Goal: Navigation & Orientation: Find specific page/section

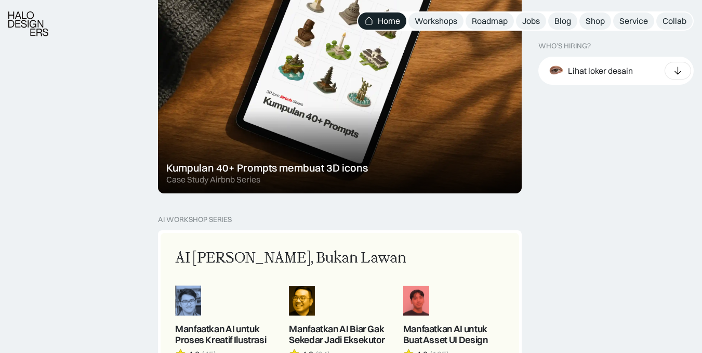
scroll to position [722, 0]
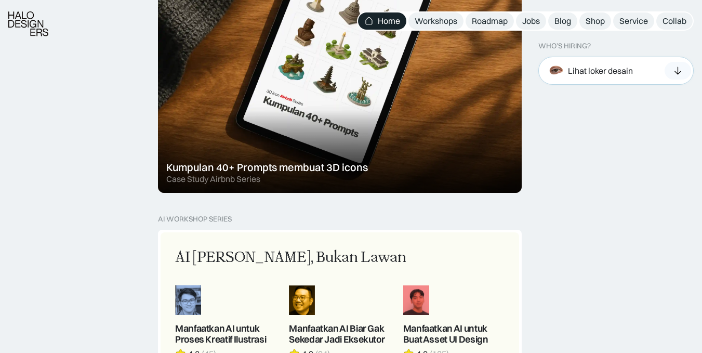
click at [609, 62] on div "Lihat loker desain" at bounding box center [589, 70] width 88 height 23
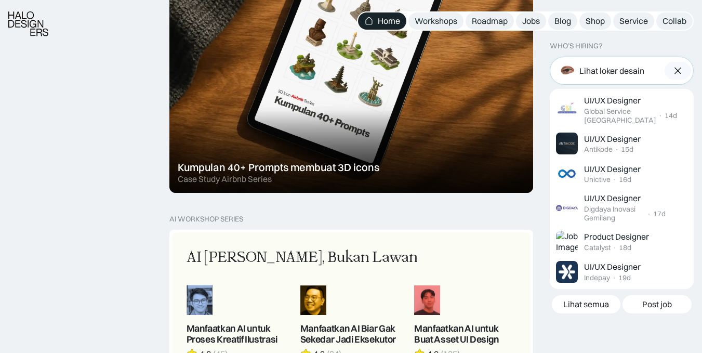
click at [671, 73] on div at bounding box center [677, 71] width 26 height 18
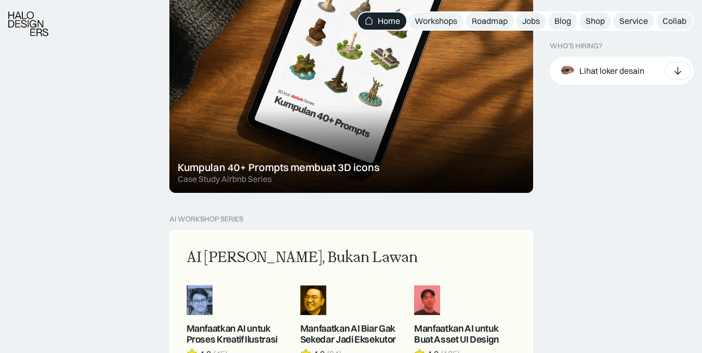
click at [33, 43] on link at bounding box center [28, 29] width 40 height 36
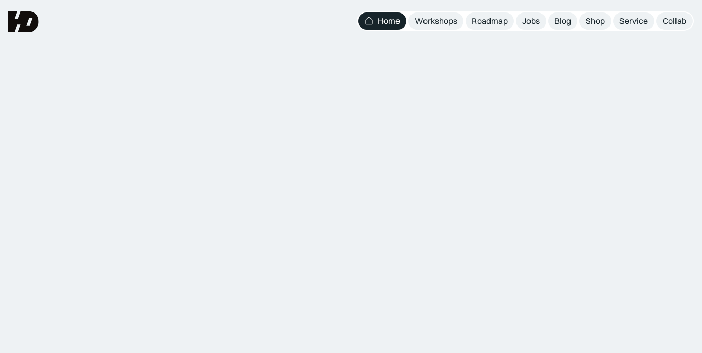
drag, startPoint x: 0, startPoint y: 0, endPoint x: 206, endPoint y: 71, distance: 217.6
click at [206, 71] on div "Komunitas belajar UIUX Design & Research Bangun karir UIUX tanpa gelar formal? …" at bounding box center [351, 127] width 426 height 150
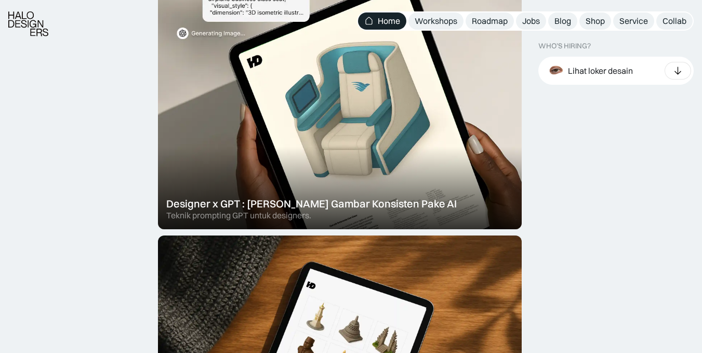
scroll to position [405, 0]
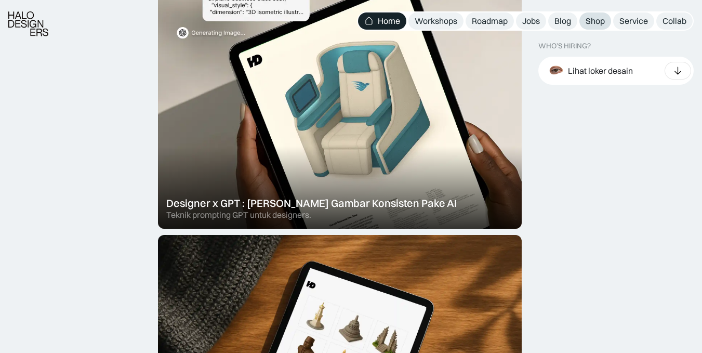
click at [596, 22] on div "Shop" at bounding box center [594, 21] width 19 height 11
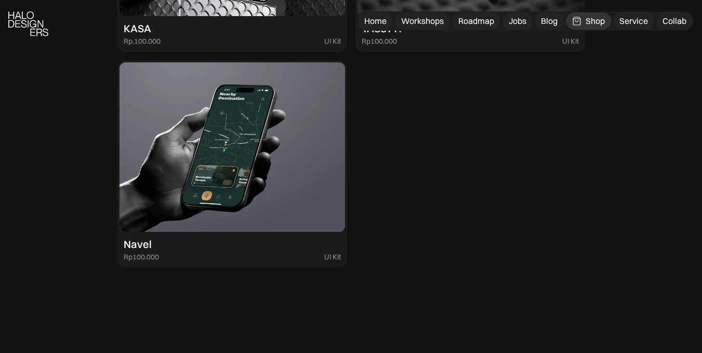
scroll to position [3006, 0]
